Goal: Task Accomplishment & Management: Use online tool/utility

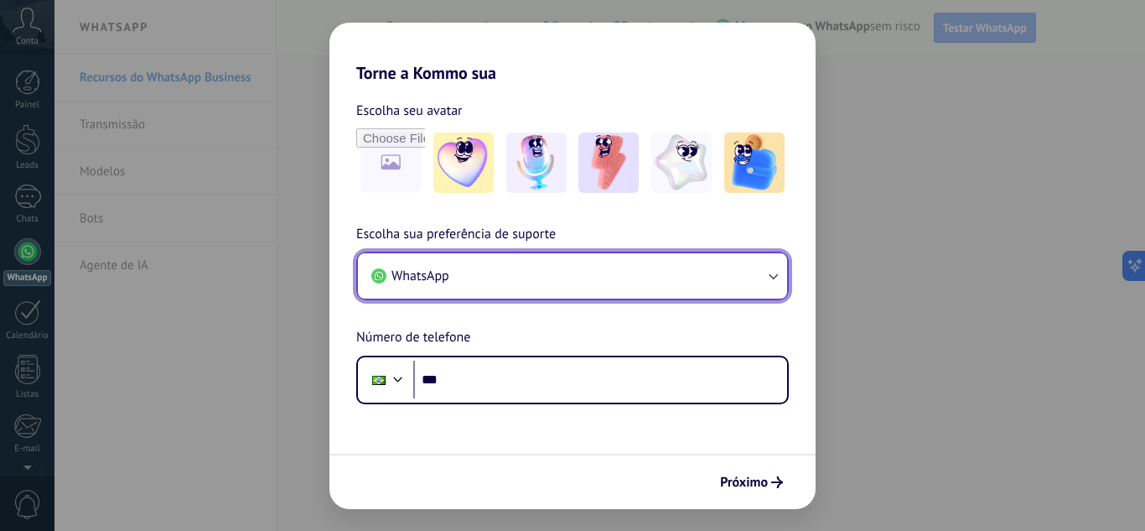
click at [589, 270] on button "WhatsApp" at bounding box center [572, 275] width 429 height 45
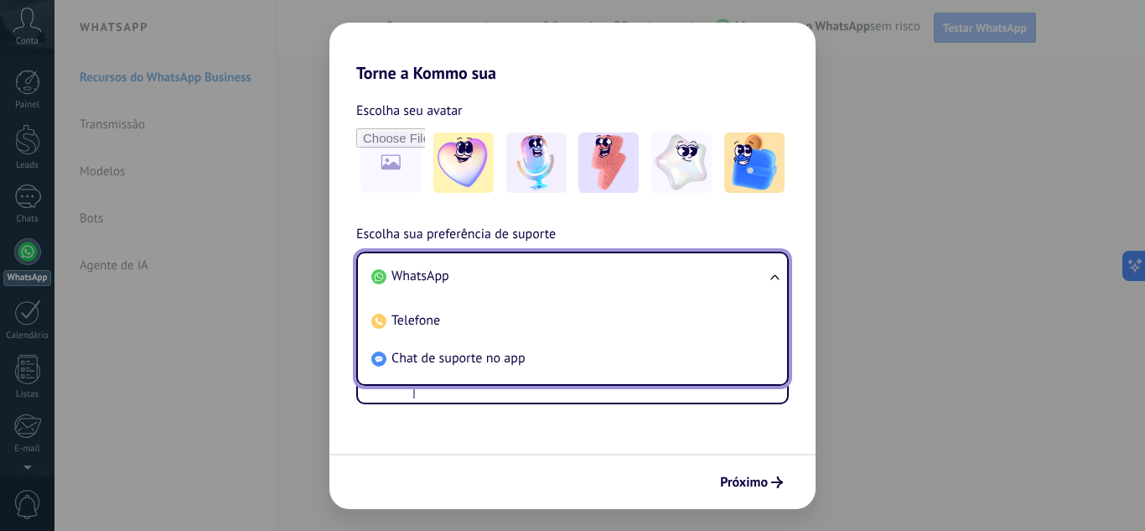
click at [589, 270] on li "WhatsApp" at bounding box center [569, 276] width 409 height 38
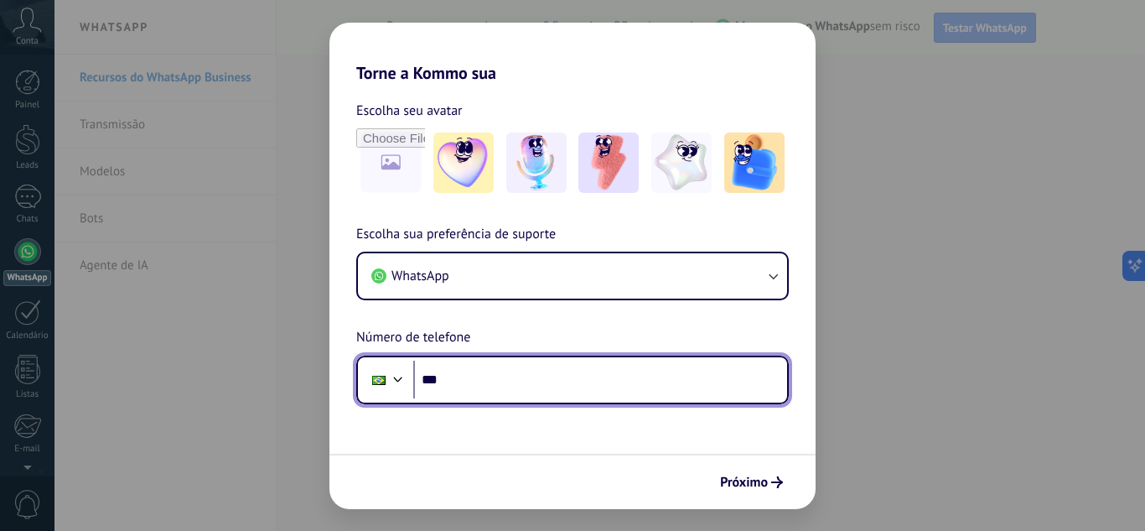
click at [503, 369] on input "***" at bounding box center [600, 380] width 374 height 39
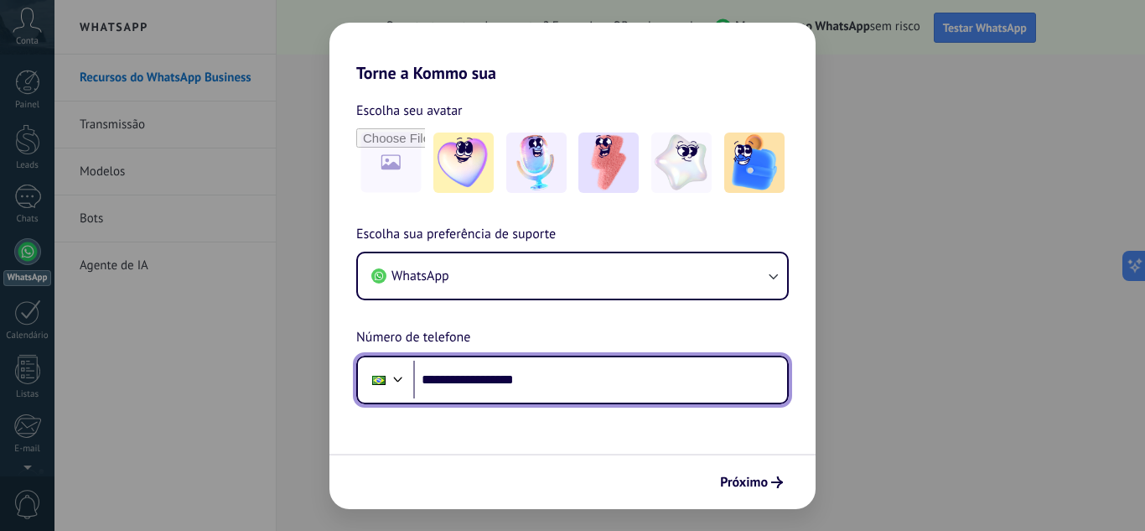
type input "**********"
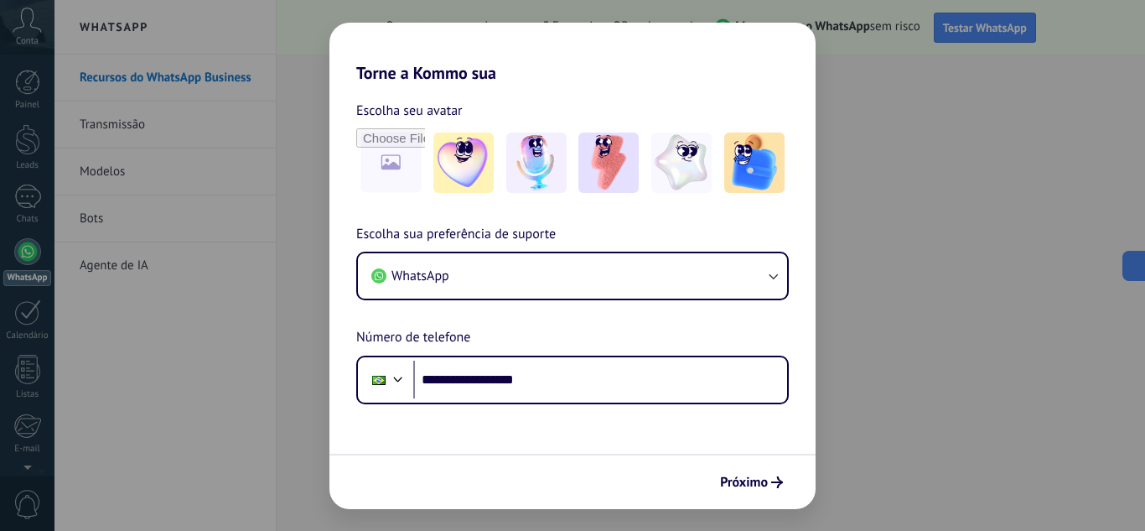
click at [467, 455] on div "Próximo" at bounding box center [573, 481] width 486 height 55
click at [755, 480] on span "Próximo" at bounding box center [744, 482] width 48 height 12
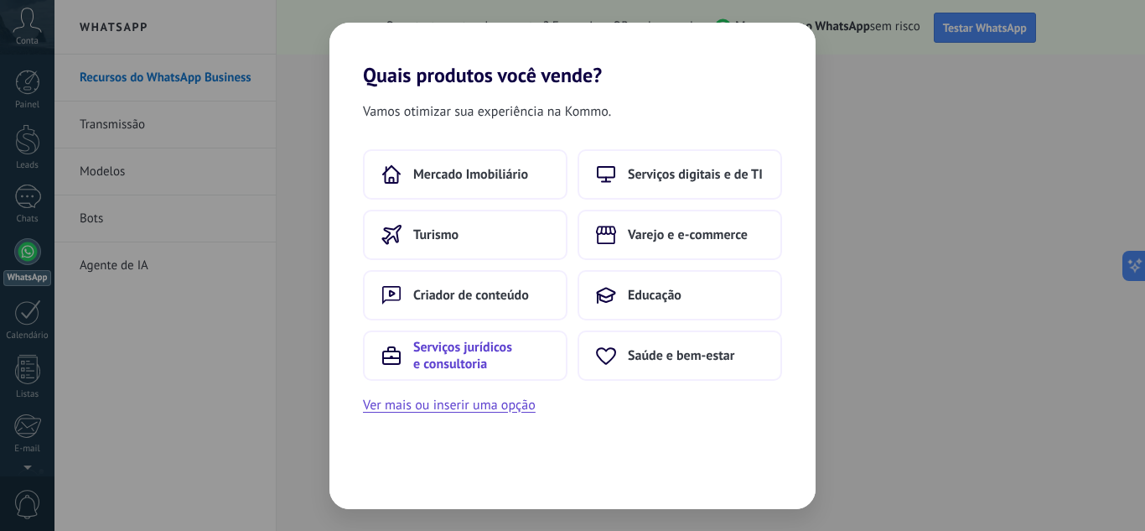
click at [471, 365] on span "Serviços jurídicos e consultoria" at bounding box center [481, 356] width 136 height 34
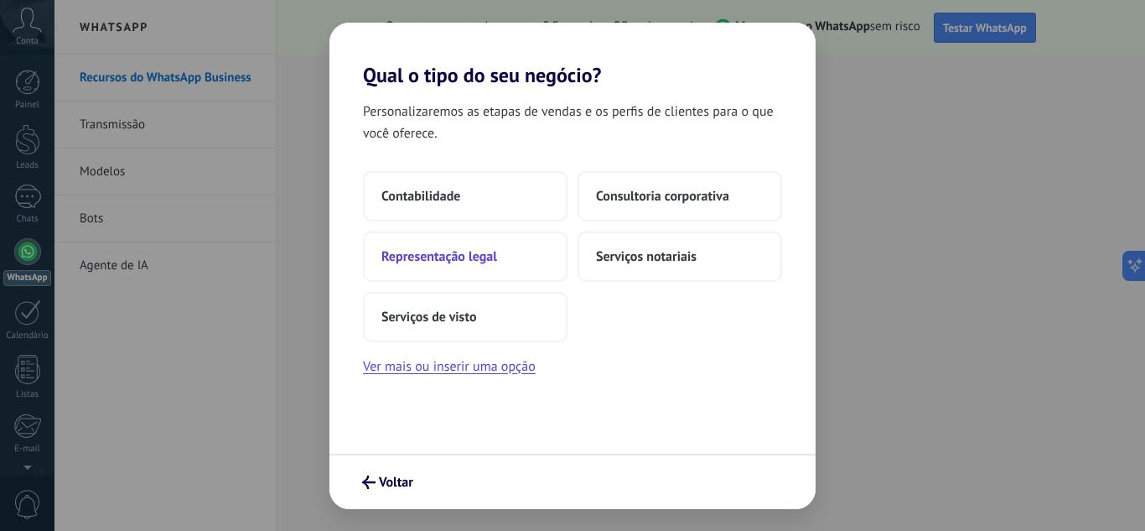
click at [536, 262] on button "Representação legal" at bounding box center [465, 256] width 205 height 50
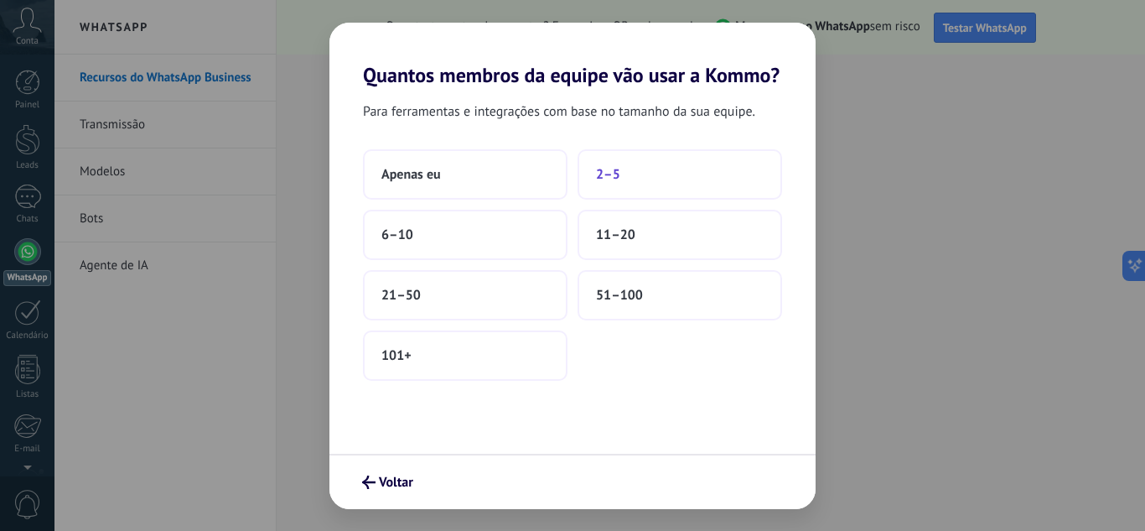
click at [625, 167] on button "2–5" at bounding box center [680, 174] width 205 height 50
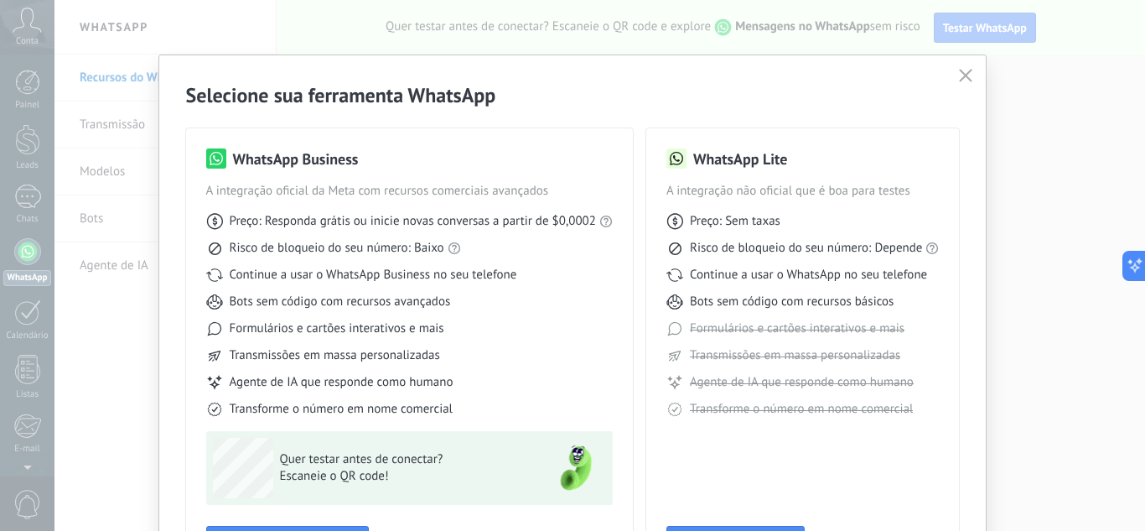
click at [963, 69] on button "button" at bounding box center [966, 76] width 22 height 23
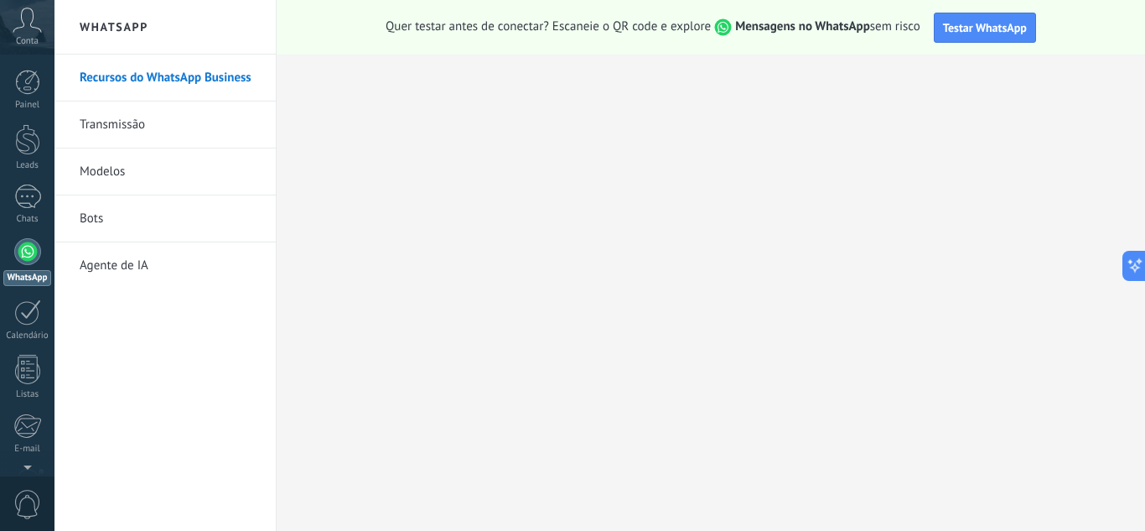
scroll to position [167, 0]
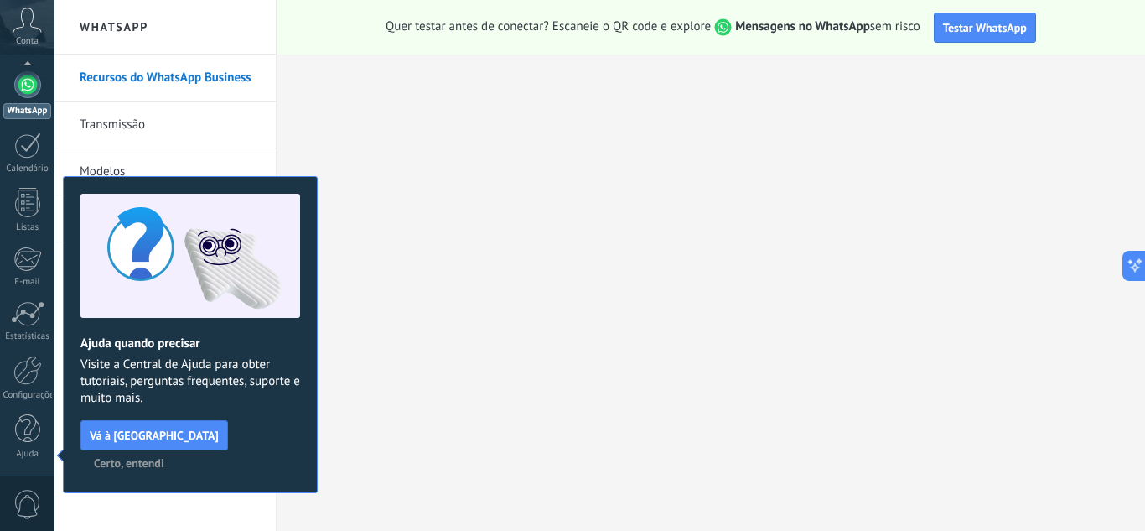
click at [164, 457] on span "Certo, entendi" at bounding box center [129, 463] width 70 height 12
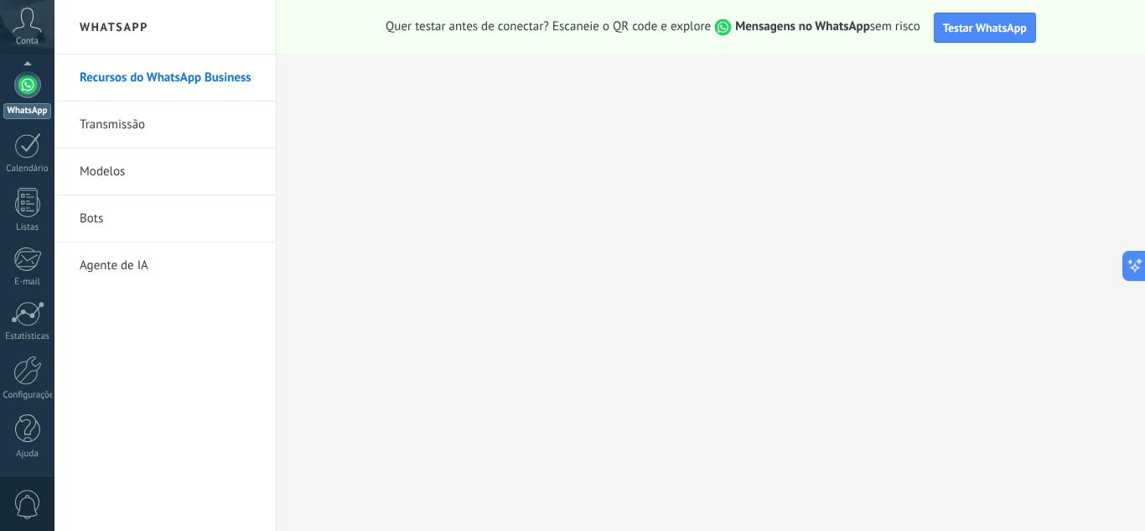
click at [164, 86] on link "Recursos do WhatsApp Business" at bounding box center [169, 78] width 179 height 47
